Goal: Task Accomplishment & Management: Use online tool/utility

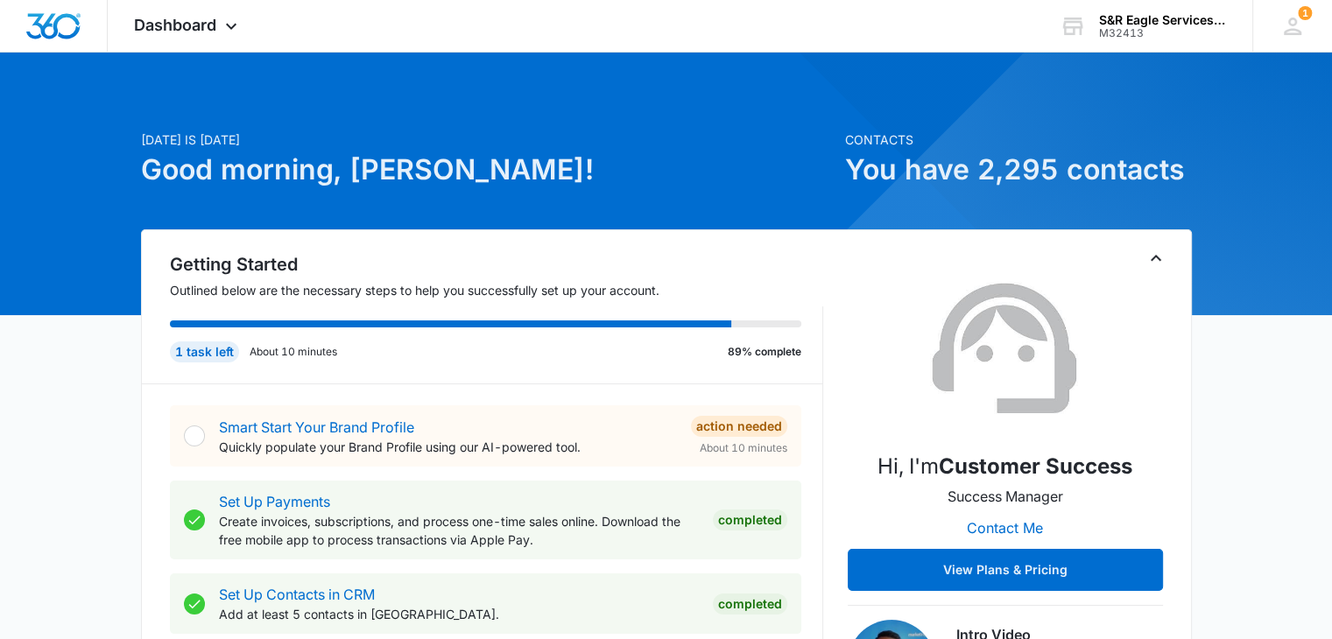
drag, startPoint x: 953, startPoint y: 72, endPoint x: 746, endPoint y: 87, distance: 207.3
click at [243, 11] on div "Dashboard Apps Reputation Websites Forms CRM Email Social Shop Payments POS Con…" at bounding box center [188, 26] width 160 height 52
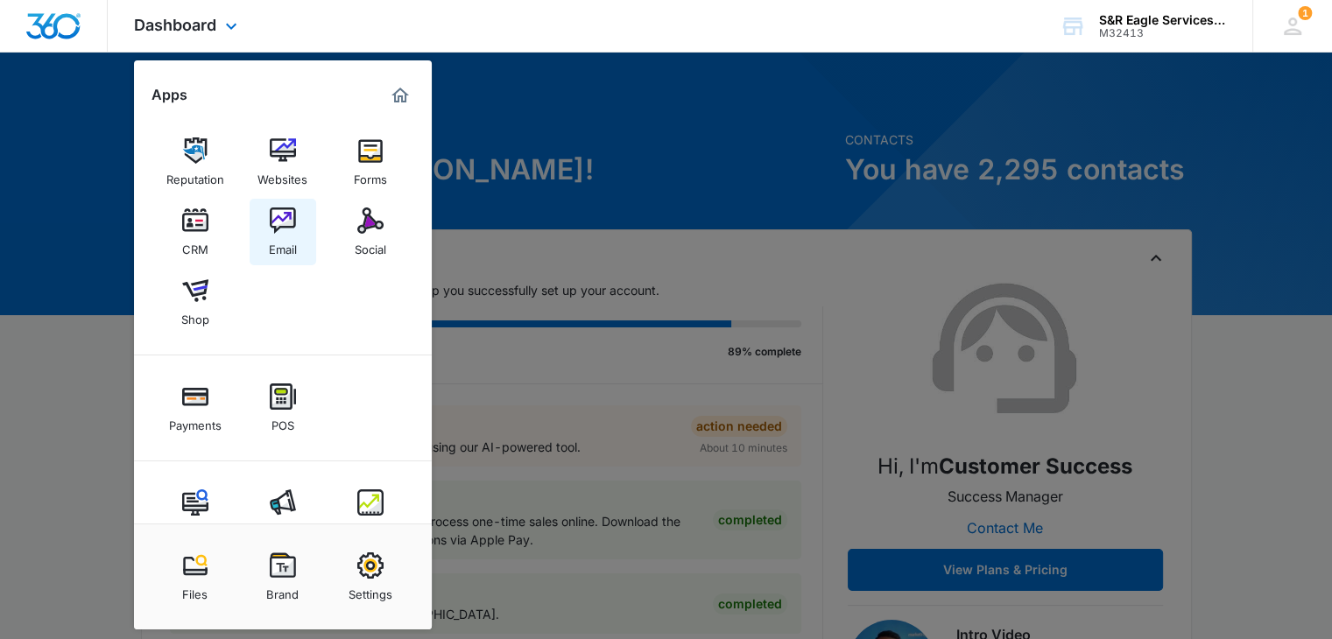
click at [287, 229] on img at bounding box center [283, 221] width 26 height 26
